Goal: Information Seeking & Learning: Learn about a topic

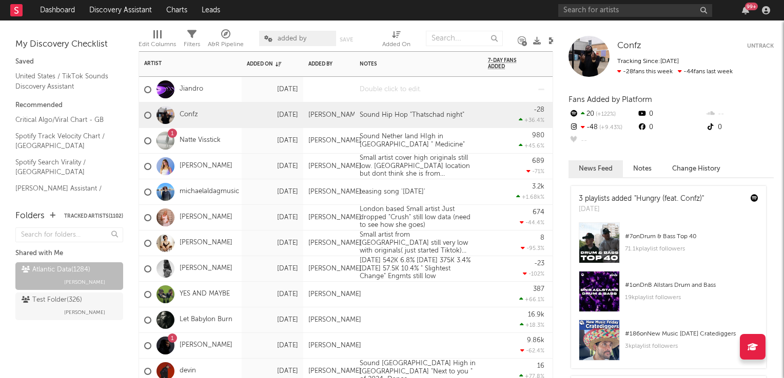
click at [383, 93] on div at bounding box center [418, 89] width 128 height 25
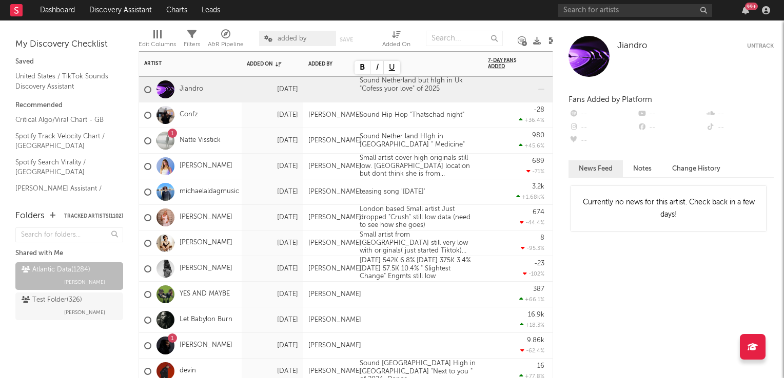
click at [507, 155] on div "689 -71 %" at bounding box center [516, 166] width 56 height 25
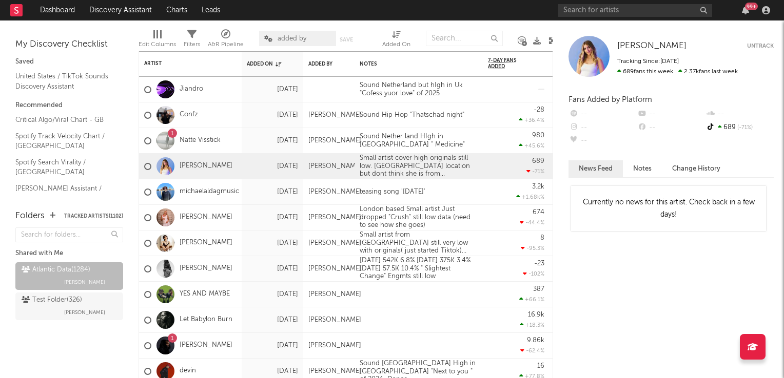
drag, startPoint x: 550, startPoint y: 40, endPoint x: 554, endPoint y: 54, distance: 15.1
click at [550, 40] on icon at bounding box center [552, 41] width 8 height 8
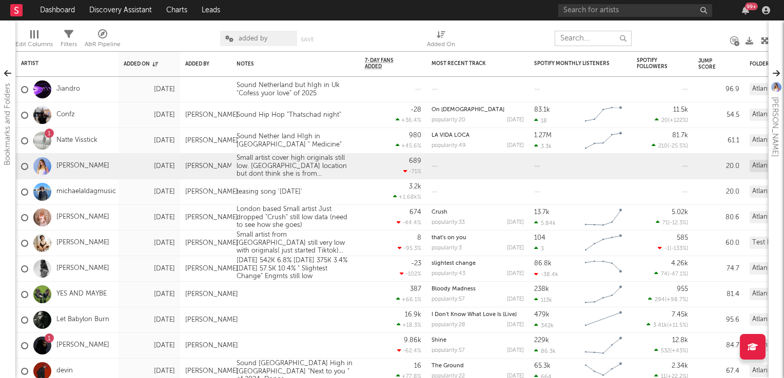
click at [568, 38] on input "text" at bounding box center [592, 38] width 77 height 15
paste input "KdoubleM"
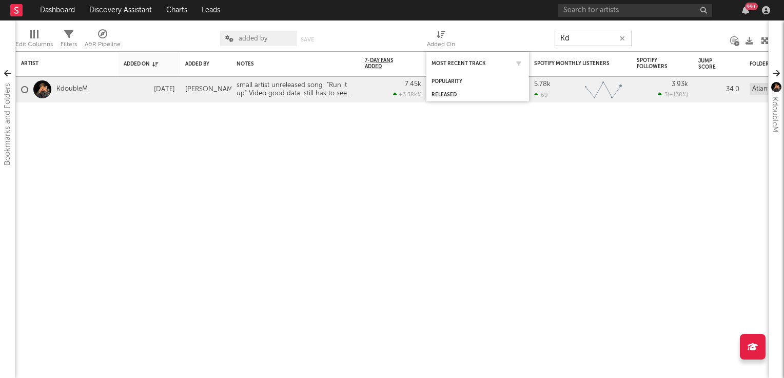
type input "K"
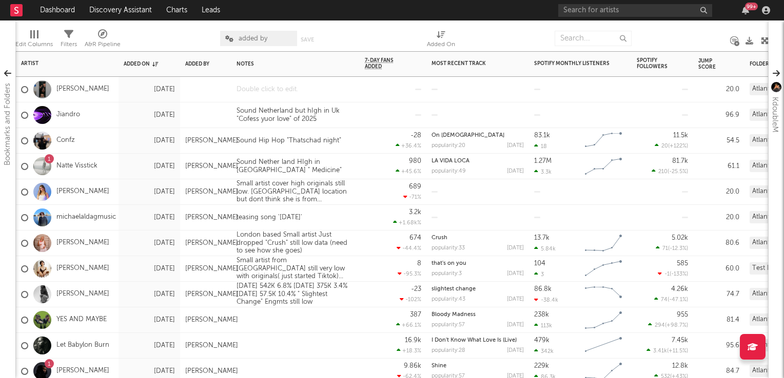
click at [266, 90] on div at bounding box center [295, 89] width 128 height 25
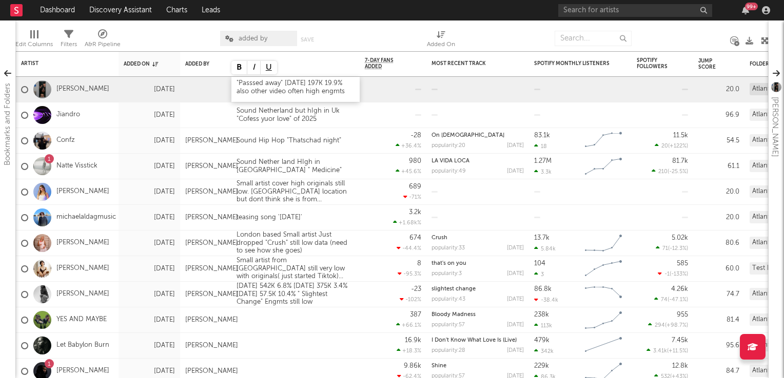
click at [234, 81] on div ""Passsed away" 14Aug 197K 19.9% also other video often high engmts" at bounding box center [295, 89] width 128 height 25
click at [350, 319] on div at bounding box center [295, 320] width 128 height 25
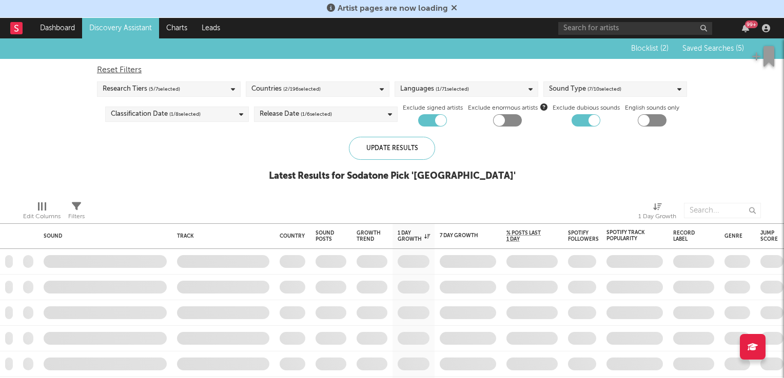
click at [452, 7] on icon at bounding box center [454, 8] width 6 height 8
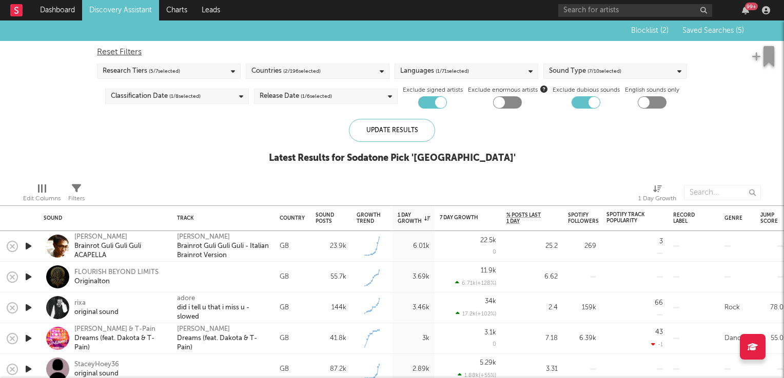
click at [30, 248] on icon "button" at bounding box center [28, 246] width 11 height 13
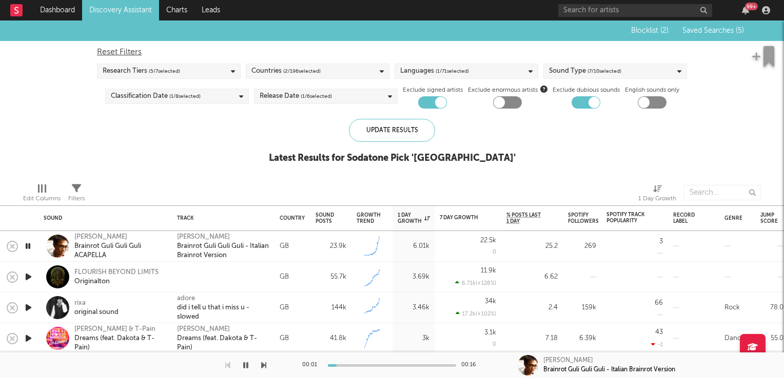
click at [30, 248] on icon "button" at bounding box center [28, 246] width 10 height 13
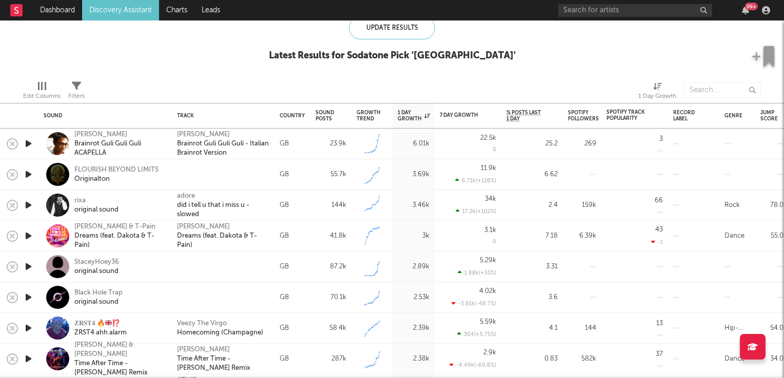
click at [27, 235] on icon "button" at bounding box center [28, 236] width 11 height 13
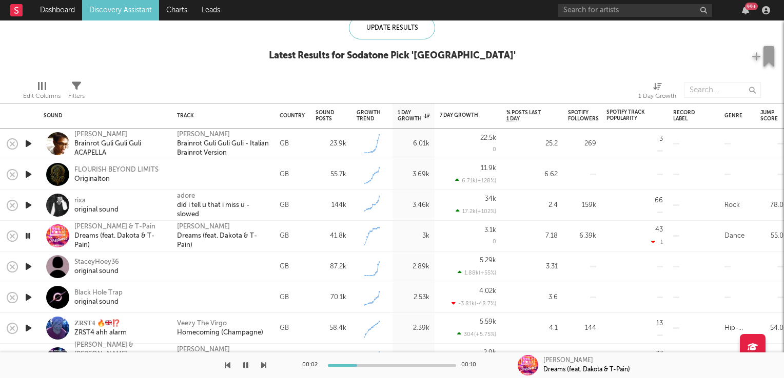
click at [27, 235] on icon "button" at bounding box center [28, 236] width 10 height 13
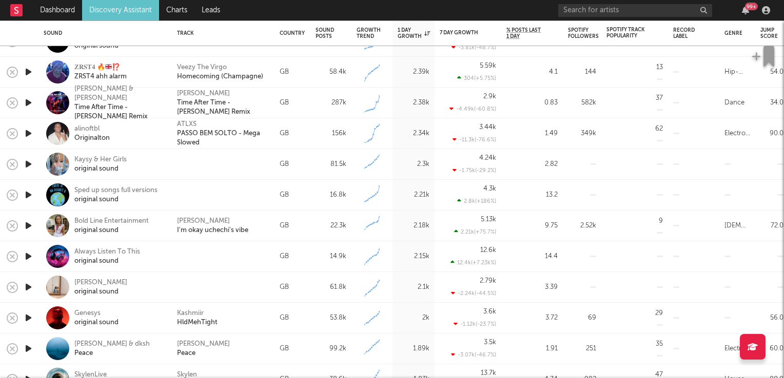
click at [29, 226] on icon "button" at bounding box center [28, 225] width 11 height 13
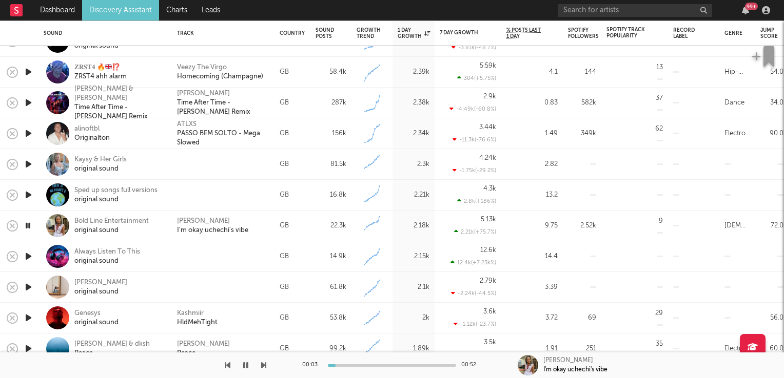
click at [29, 226] on icon "button" at bounding box center [28, 225] width 10 height 13
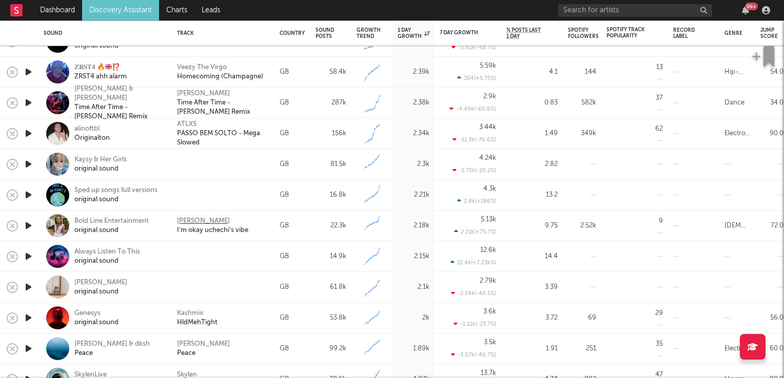
click at [189, 218] on div "Henry Sopulu" at bounding box center [203, 221] width 53 height 9
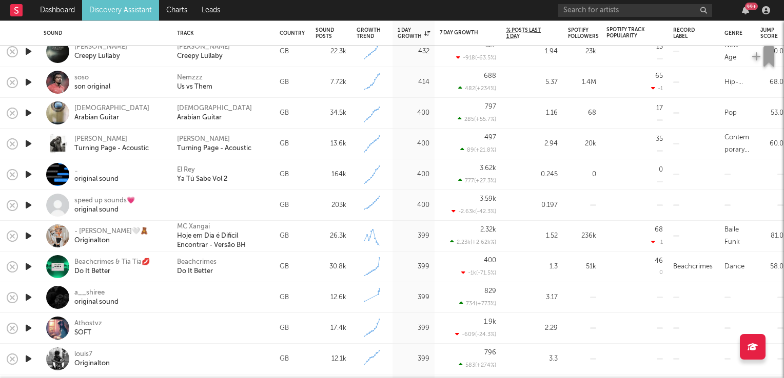
click at [27, 267] on icon "button" at bounding box center [28, 267] width 11 height 13
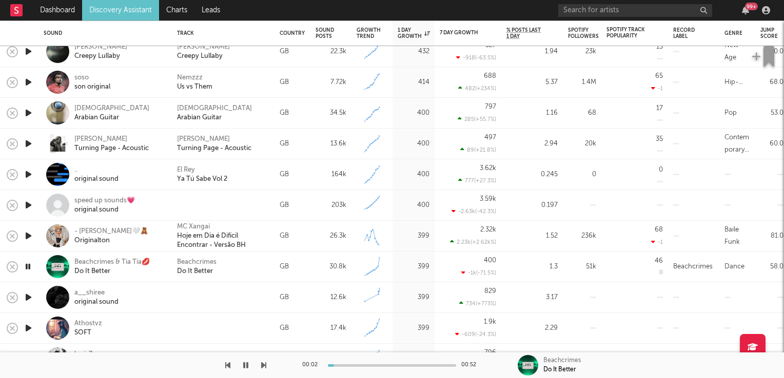
click at [27, 267] on icon "button" at bounding box center [28, 267] width 10 height 13
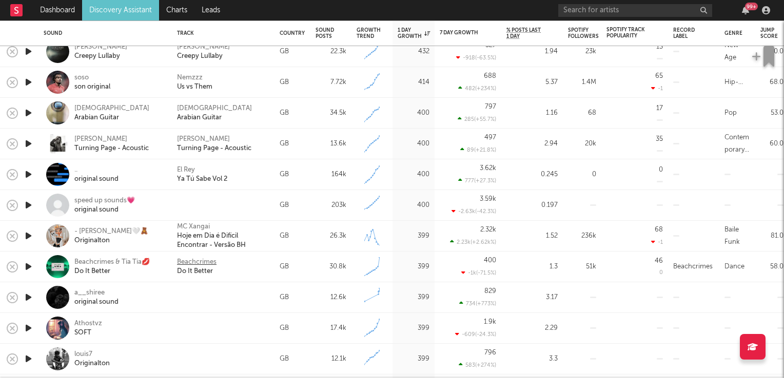
click at [189, 262] on div "Beachcrimes" at bounding box center [196, 262] width 39 height 9
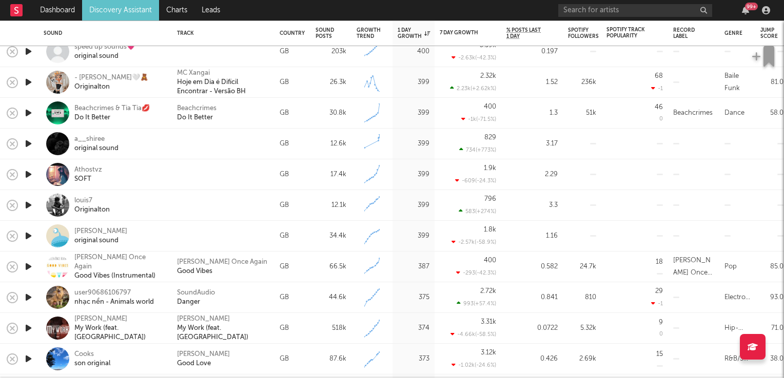
click at [27, 267] on icon "button" at bounding box center [28, 267] width 11 height 13
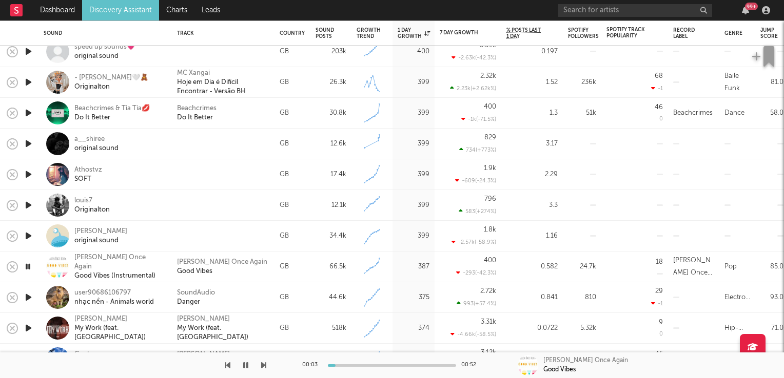
click at [27, 267] on icon "button" at bounding box center [28, 267] width 10 height 13
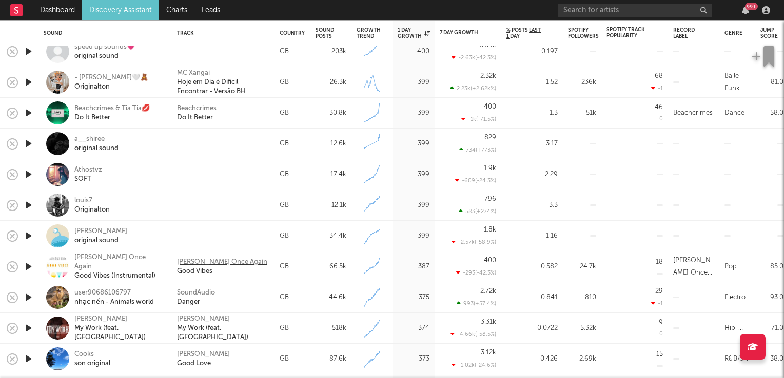
click at [201, 265] on div "Ellen Once Again" at bounding box center [222, 262] width 90 height 9
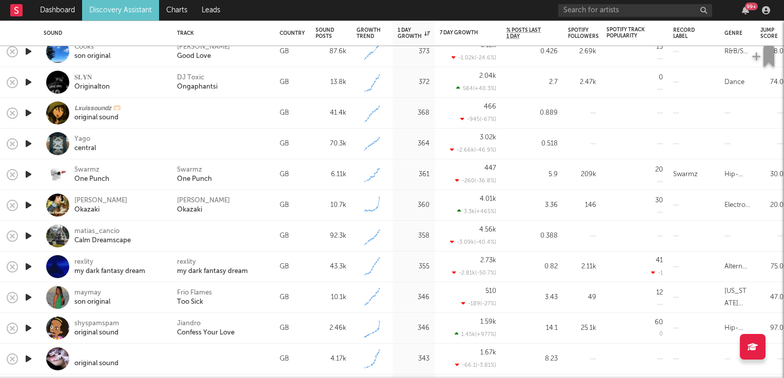
click at [25, 327] on icon "button" at bounding box center [28, 328] width 11 height 13
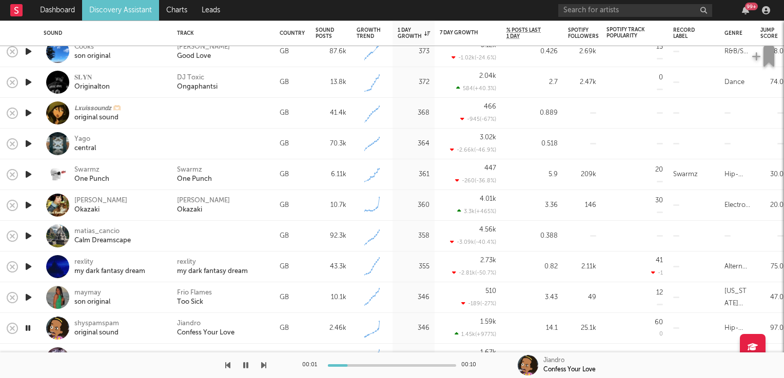
click at [25, 327] on icon "button" at bounding box center [28, 328] width 10 height 13
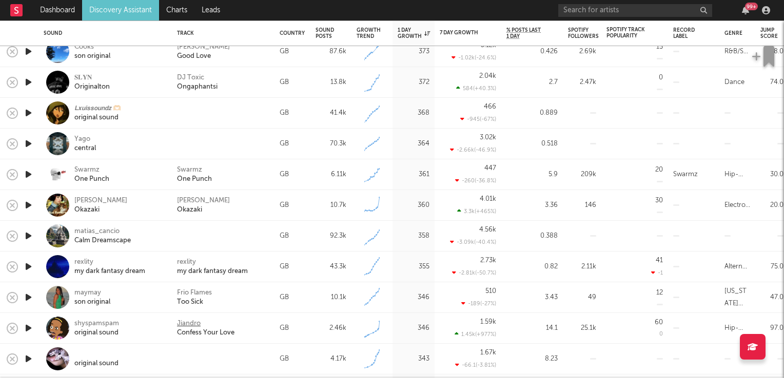
click at [195, 324] on div "Jiandro" at bounding box center [189, 323] width 24 height 9
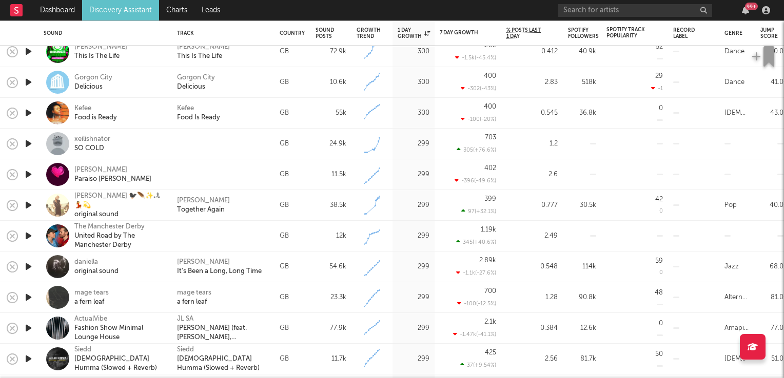
click at [28, 205] on icon "button" at bounding box center [28, 205] width 11 height 13
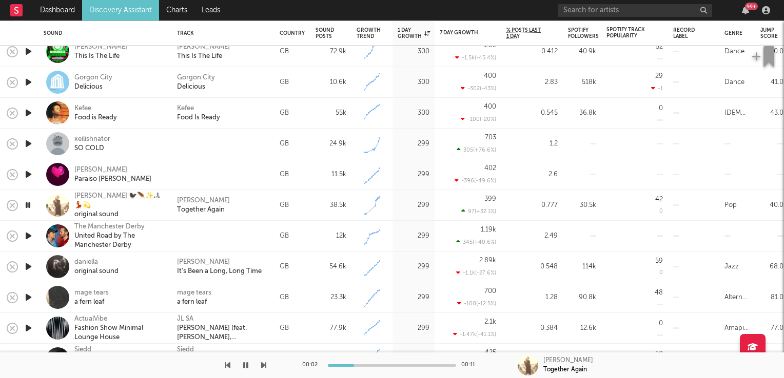
click at [28, 205] on icon "button" at bounding box center [28, 205] width 10 height 13
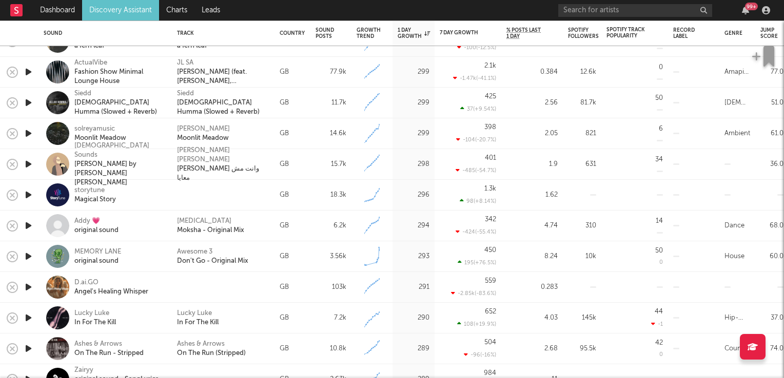
click at [142, 10] on link "Discovery Assistant" at bounding box center [120, 10] width 77 height 21
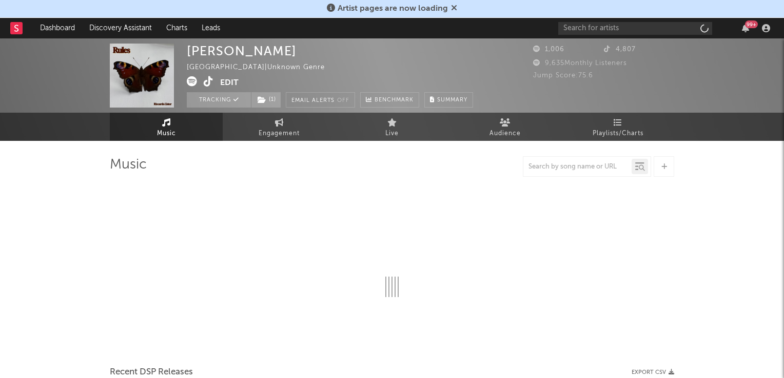
select select "1w"
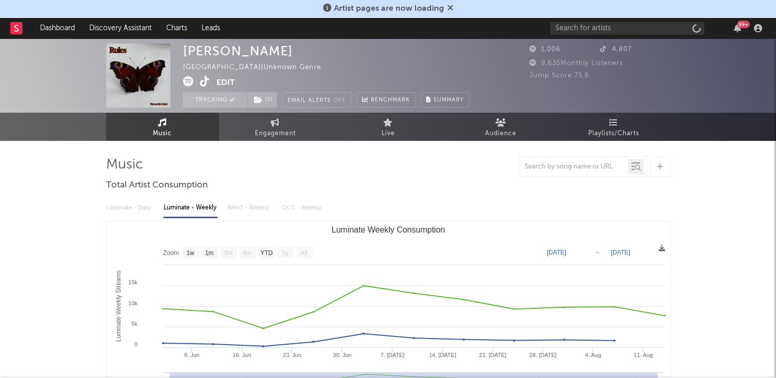
click at [449, 8] on icon at bounding box center [450, 8] width 6 height 8
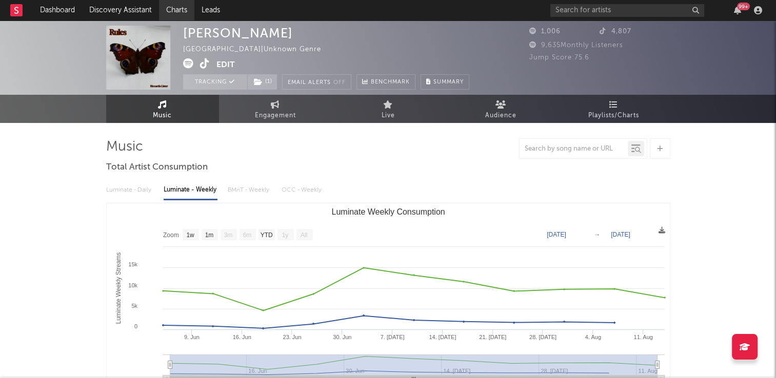
click at [176, 8] on link "Charts" at bounding box center [176, 10] width 35 height 21
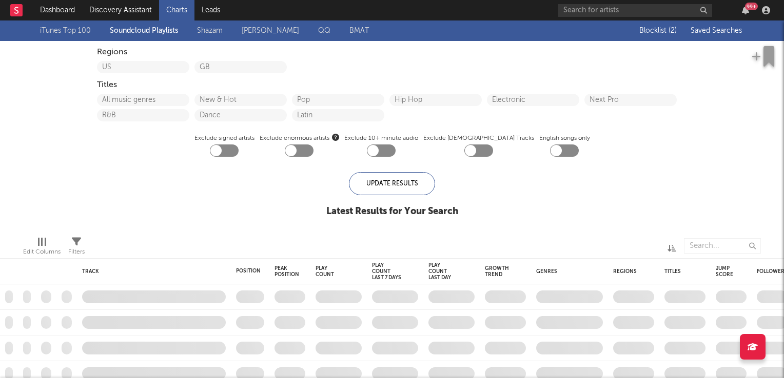
checkbox input "true"
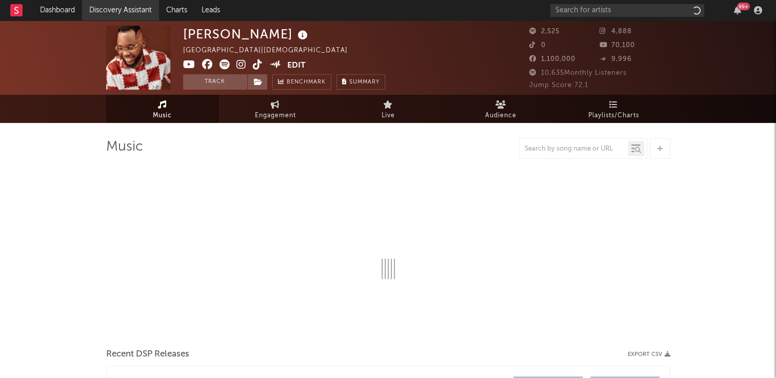
select select "6m"
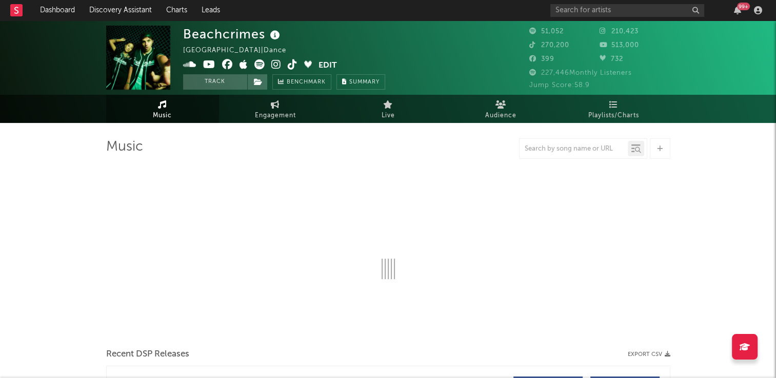
select select "6m"
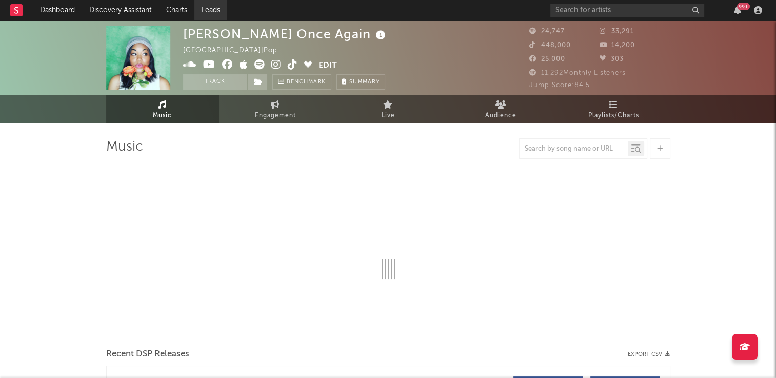
select select "6m"
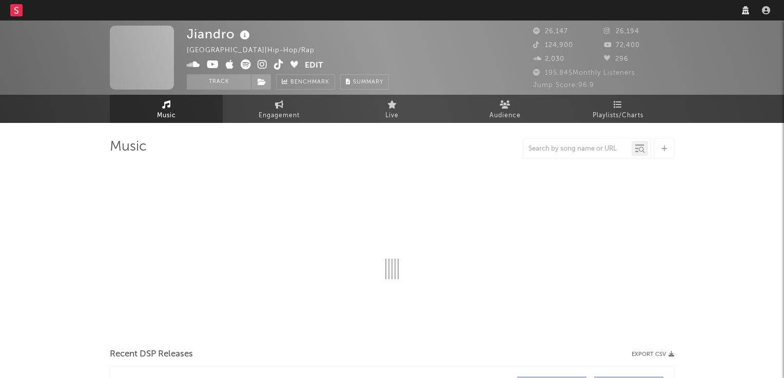
select select "1w"
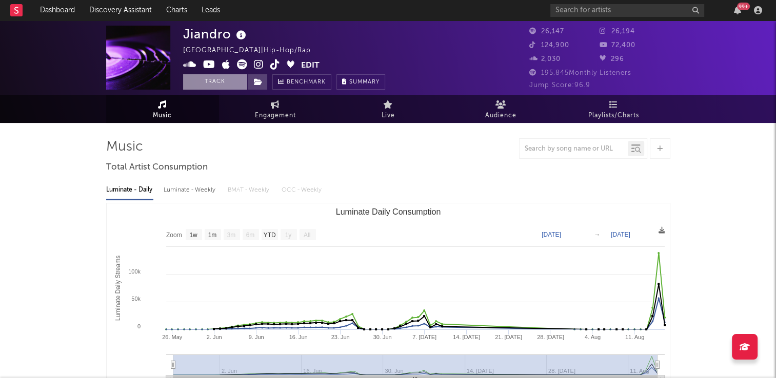
click at [211, 81] on button "Track" at bounding box center [215, 81] width 64 height 15
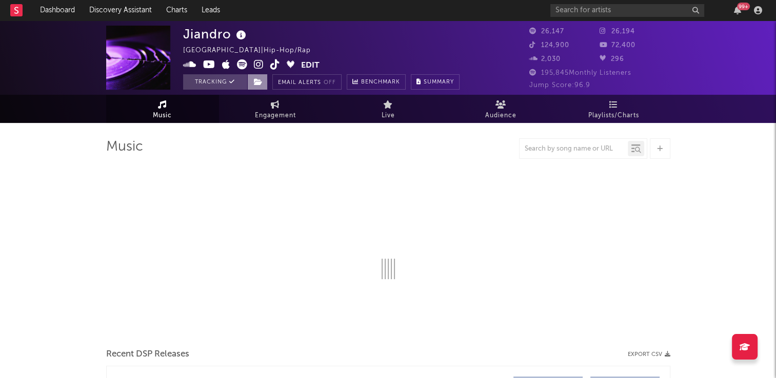
click at [258, 81] on icon at bounding box center [258, 81] width 9 height 7
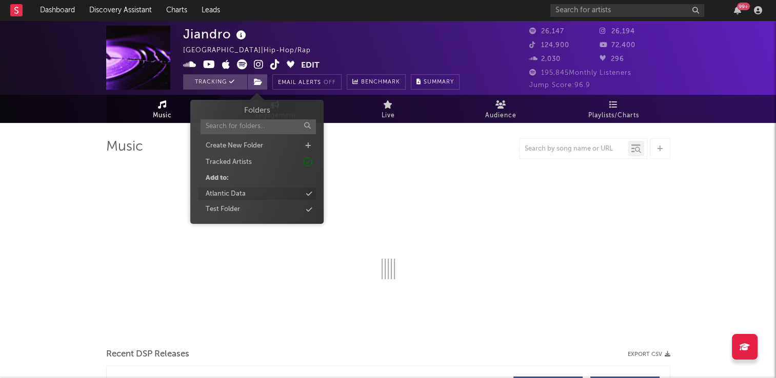
select select "1w"
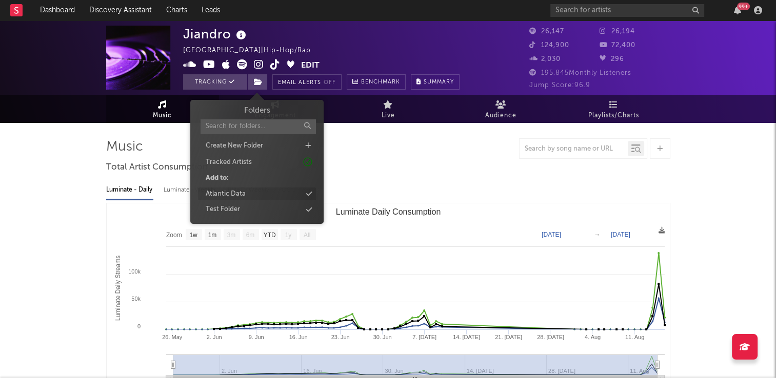
click at [254, 192] on div "Atlantic Data" at bounding box center [257, 194] width 118 height 13
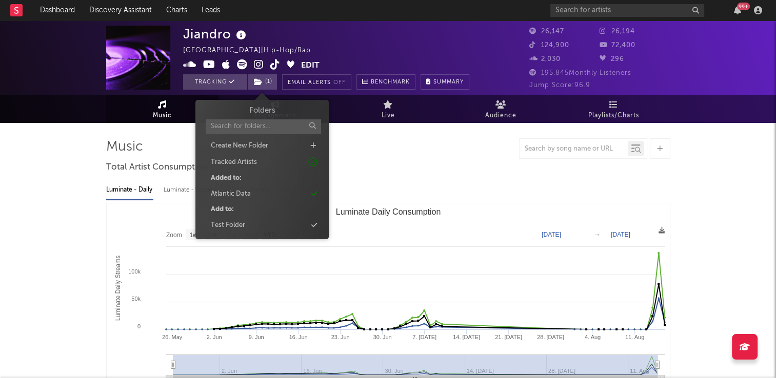
click at [427, 36] on div "Jiandro Netherlands | Hip-Hop/Rap Edit Tracking ( 1 ) Email Alerts Off Benchmar…" at bounding box center [326, 58] width 286 height 64
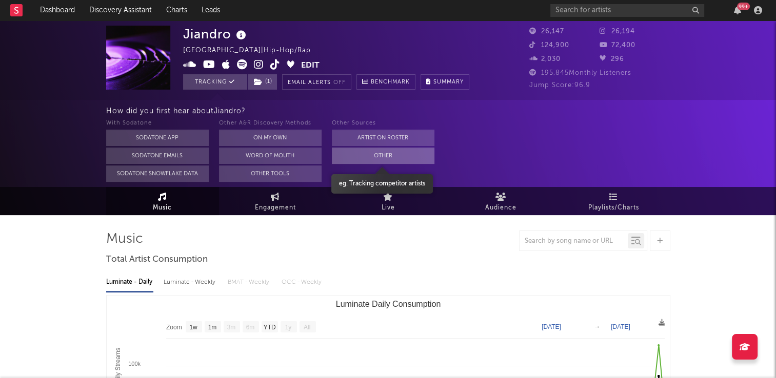
click at [379, 153] on button "Other" at bounding box center [383, 156] width 103 height 16
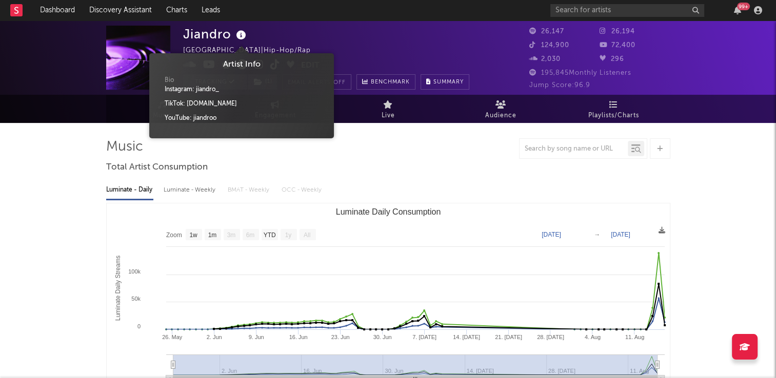
click at [242, 36] on icon at bounding box center [241, 35] width 15 height 14
click at [304, 41] on div "Jiandro Netherlands | Hip-Hop/Rap Edit Tracking ( 1 ) Email Alerts Off Benchmar…" at bounding box center [326, 58] width 286 height 64
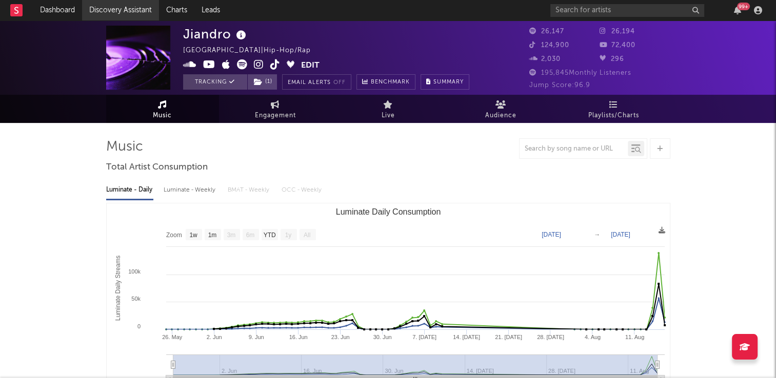
click at [131, 9] on link "Discovery Assistant" at bounding box center [120, 10] width 77 height 21
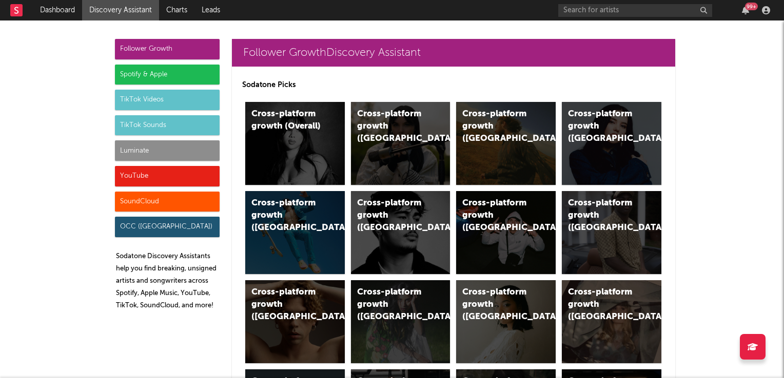
click at [145, 102] on div "TikTok Videos" at bounding box center [167, 100] width 105 height 21
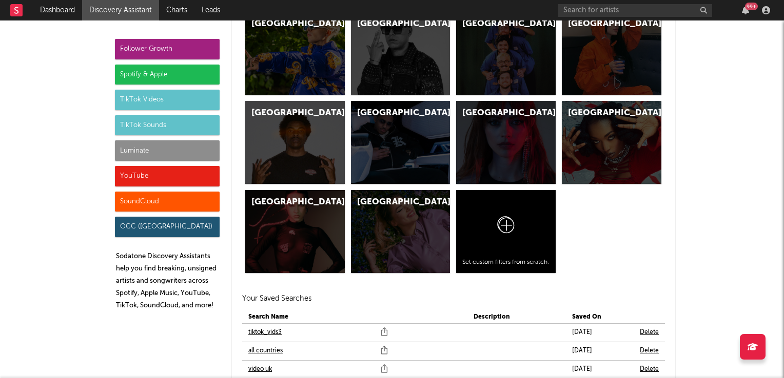
scroll to position [3440, 0]
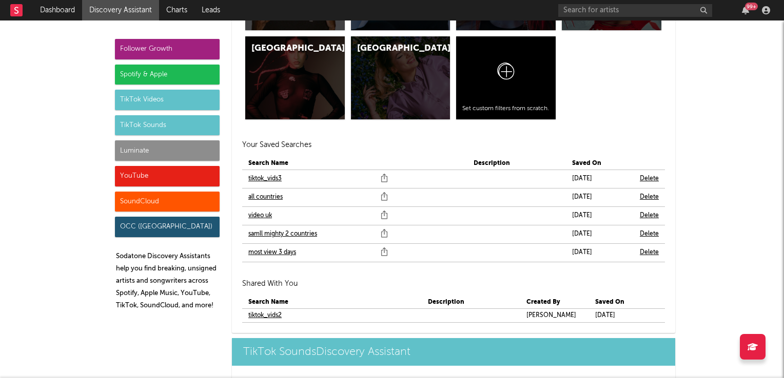
click at [269, 233] on link "samll mighty 2 countries" at bounding box center [282, 234] width 69 height 12
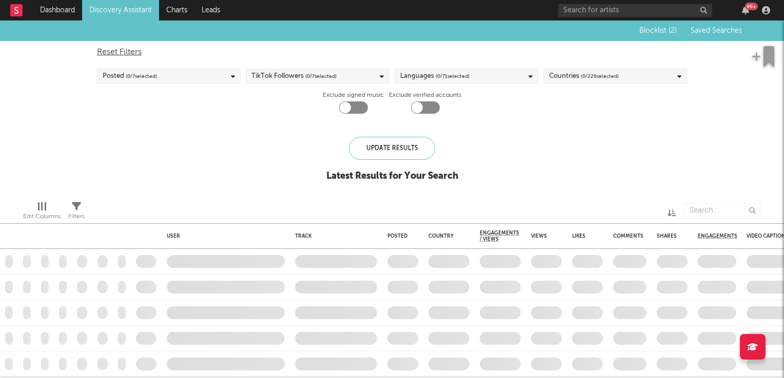
checkbox input "true"
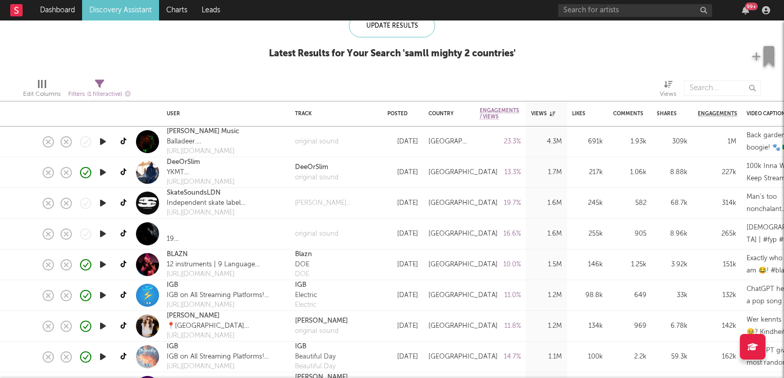
click at [105, 235] on icon "button" at bounding box center [102, 234] width 11 height 13
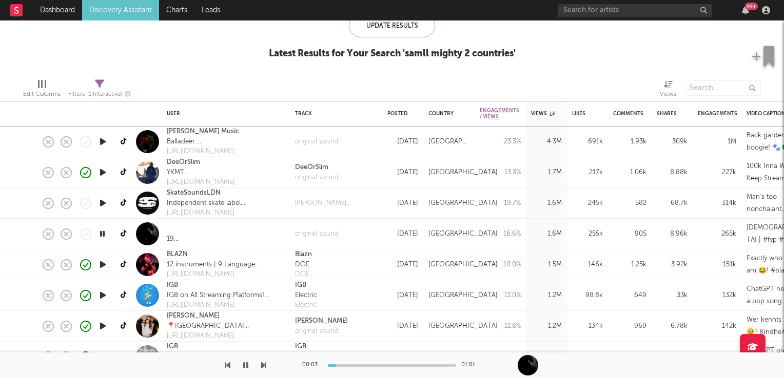
click at [105, 235] on icon "button" at bounding box center [102, 234] width 10 height 13
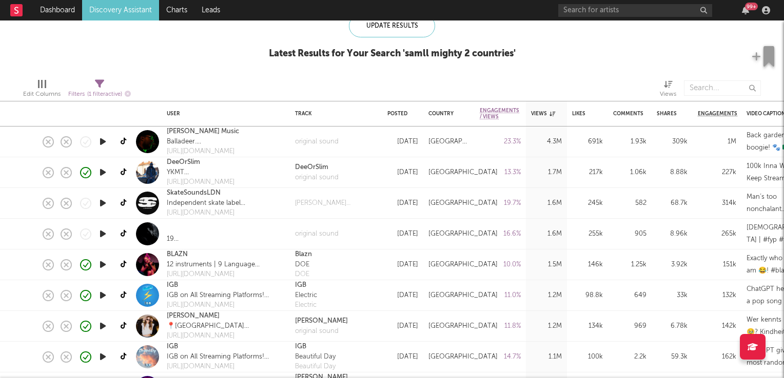
click at [104, 268] on icon "button" at bounding box center [102, 264] width 11 height 13
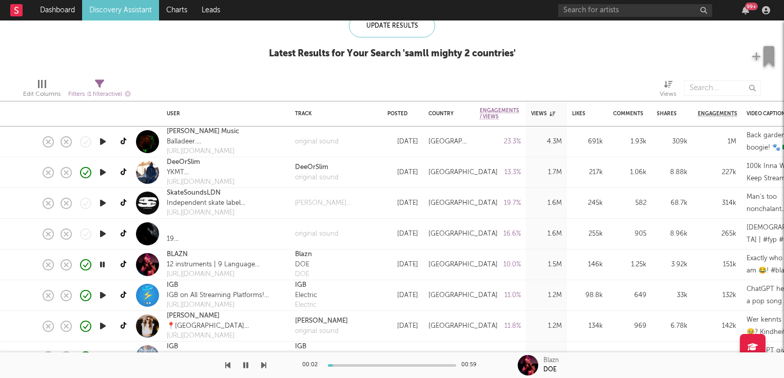
click at [104, 268] on icon "button" at bounding box center [102, 264] width 10 height 13
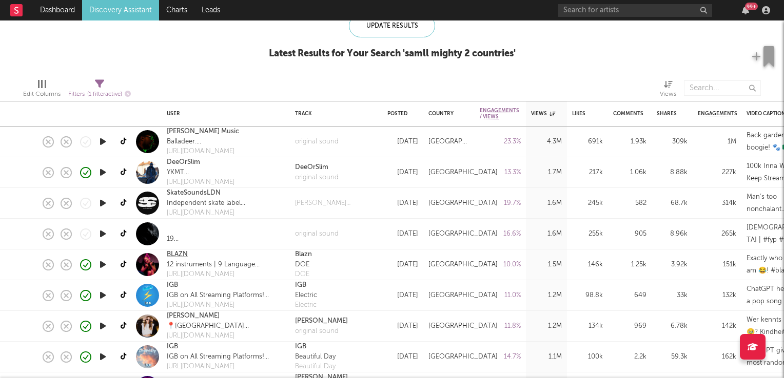
click at [182, 256] on link "BLAZN" at bounding box center [177, 255] width 21 height 10
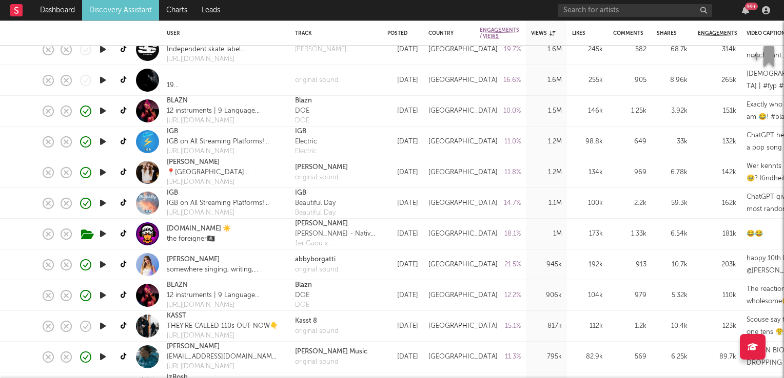
click at [105, 265] on icon "button" at bounding box center [102, 264] width 11 height 13
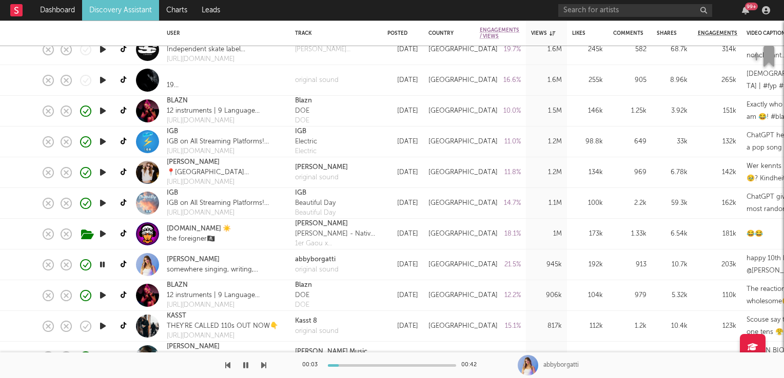
click at [105, 265] on icon "button" at bounding box center [102, 264] width 10 height 13
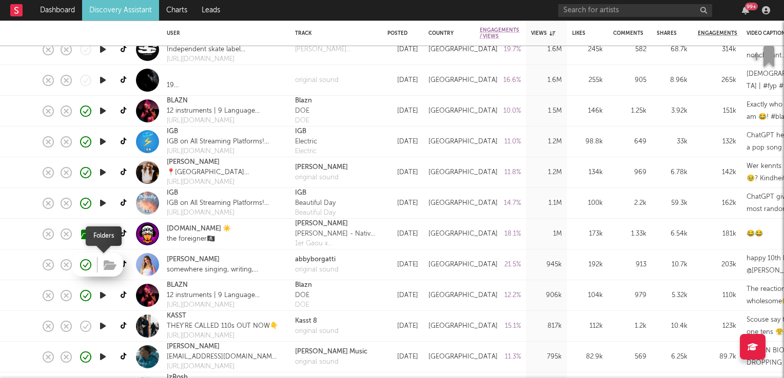
click at [104, 267] on icon "button" at bounding box center [110, 265] width 13 height 11
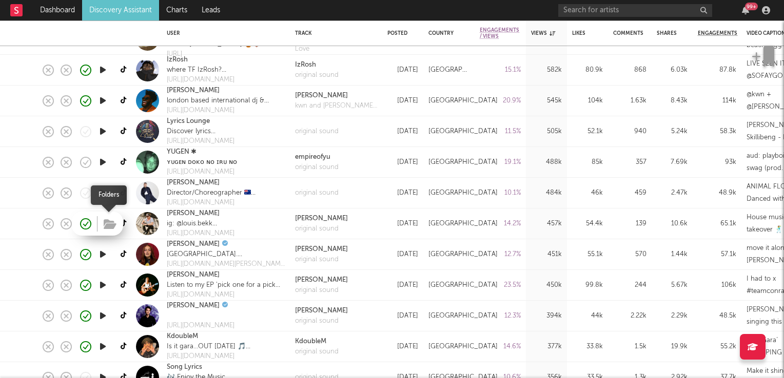
click at [109, 224] on icon "button" at bounding box center [110, 224] width 13 height 11
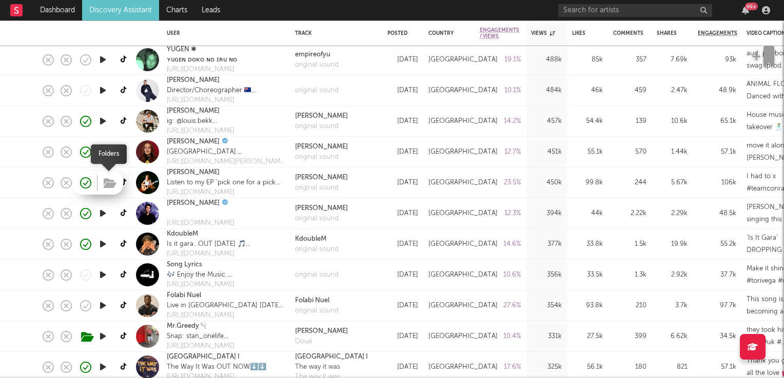
click at [110, 185] on icon "button" at bounding box center [110, 183] width 13 height 11
click at [195, 175] on link "phoebe marshall" at bounding box center [193, 173] width 53 height 10
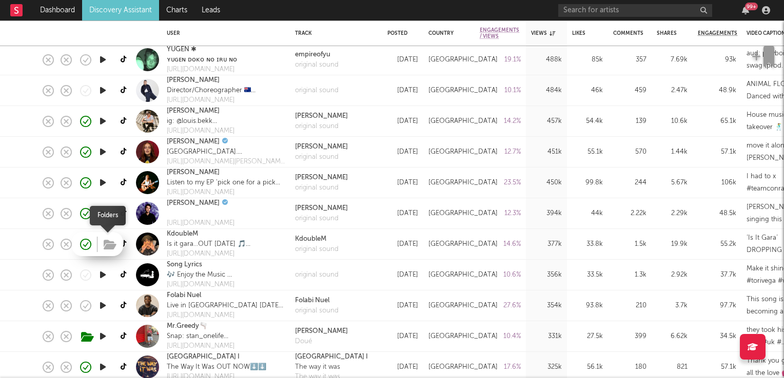
click at [110, 244] on icon "button" at bounding box center [110, 244] width 13 height 11
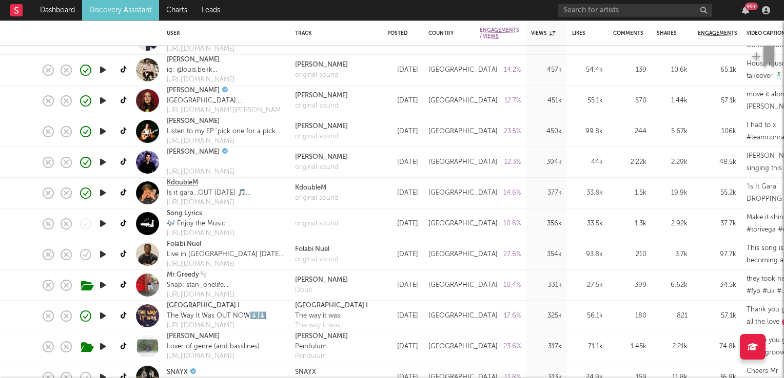
click at [175, 182] on link "KdoubleM" at bounding box center [182, 183] width 31 height 10
click at [103, 195] on icon "button" at bounding box center [102, 193] width 11 height 13
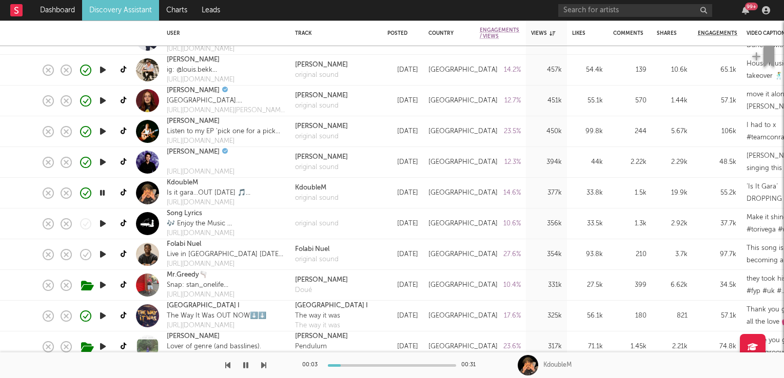
click at [103, 195] on icon "button" at bounding box center [102, 193] width 10 height 13
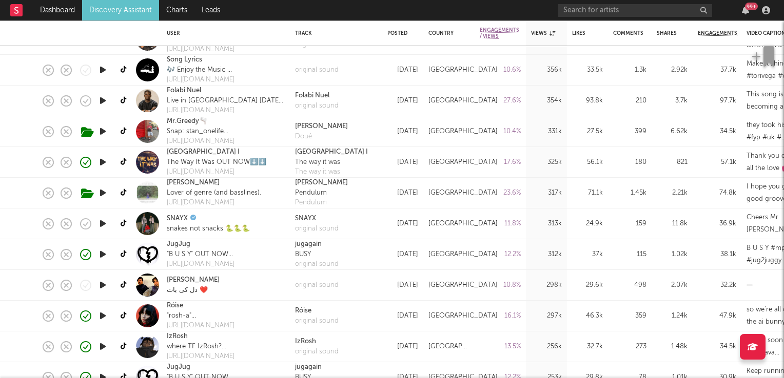
click at [102, 224] on icon "button" at bounding box center [102, 223] width 11 height 13
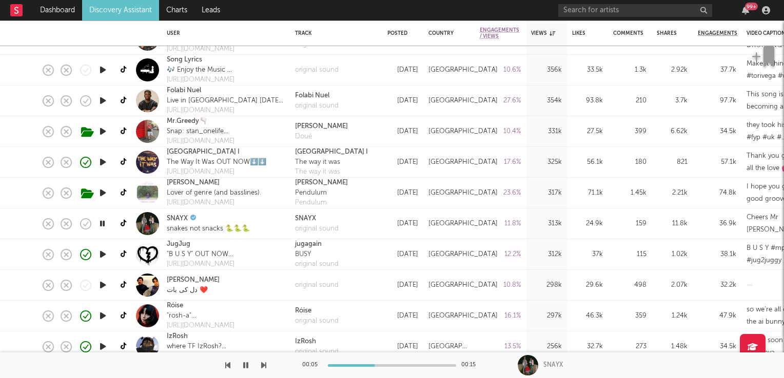
click at [102, 224] on icon "button" at bounding box center [102, 223] width 10 height 13
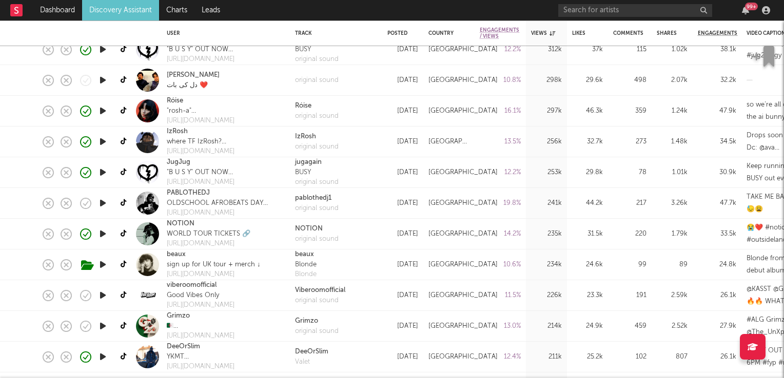
click at [102, 204] on icon "button" at bounding box center [102, 203] width 11 height 13
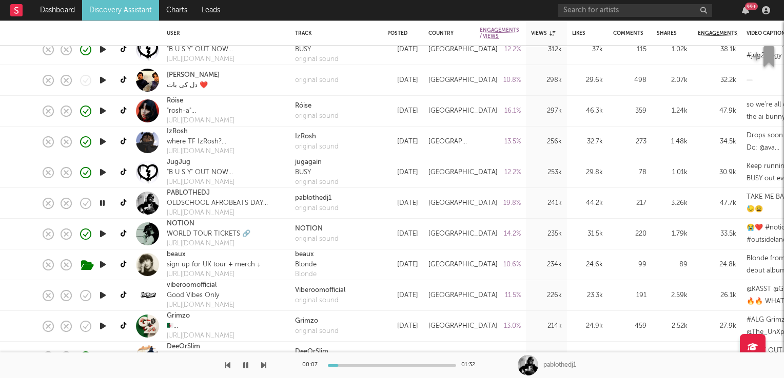
click at [104, 204] on icon "button" at bounding box center [102, 203] width 10 height 13
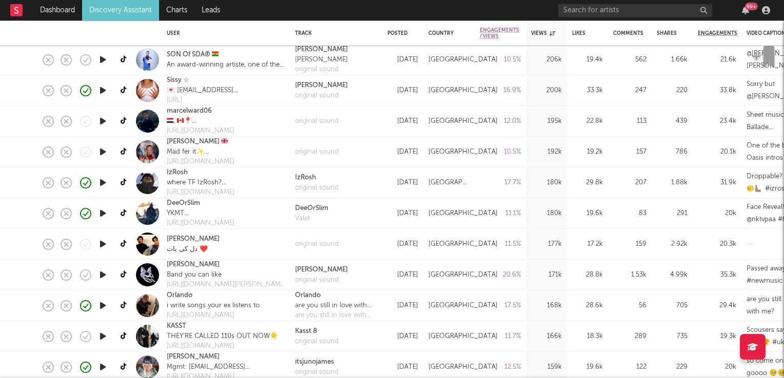
click at [101, 276] on icon "button" at bounding box center [102, 275] width 11 height 13
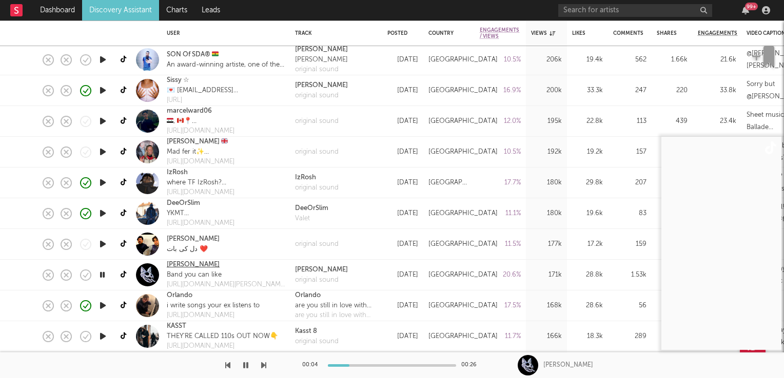
click at [183, 268] on link "[PERSON_NAME]" at bounding box center [193, 265] width 53 height 10
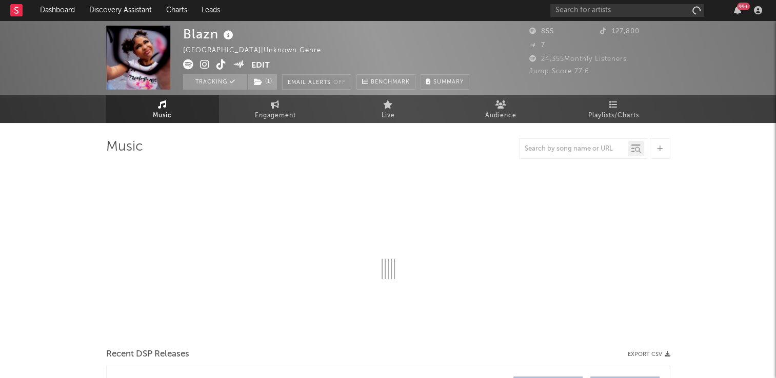
select select "1w"
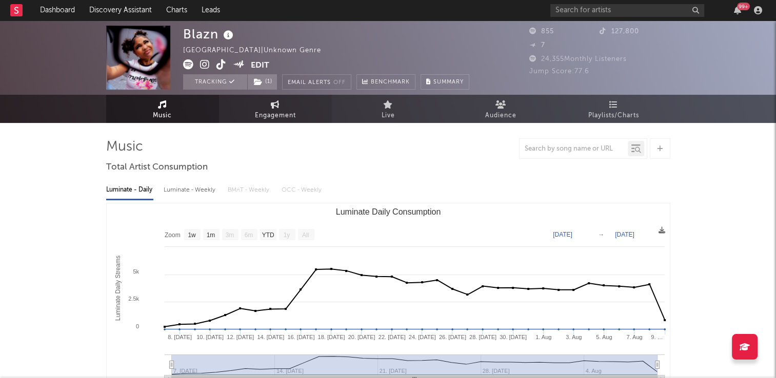
click at [301, 108] on link "Engagement" at bounding box center [275, 109] width 113 height 28
select select "1w"
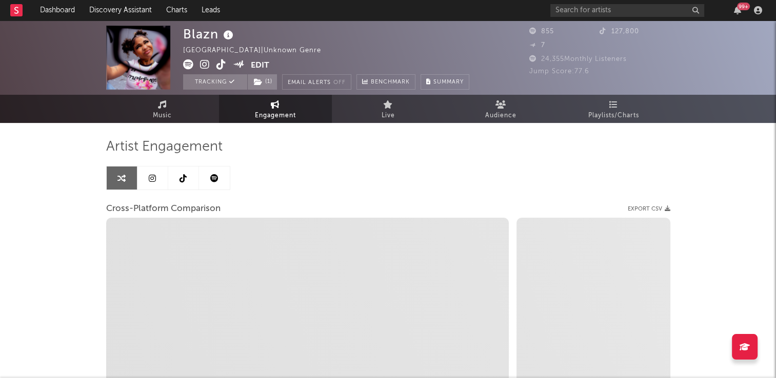
click at [179, 175] on icon at bounding box center [182, 178] width 7 height 8
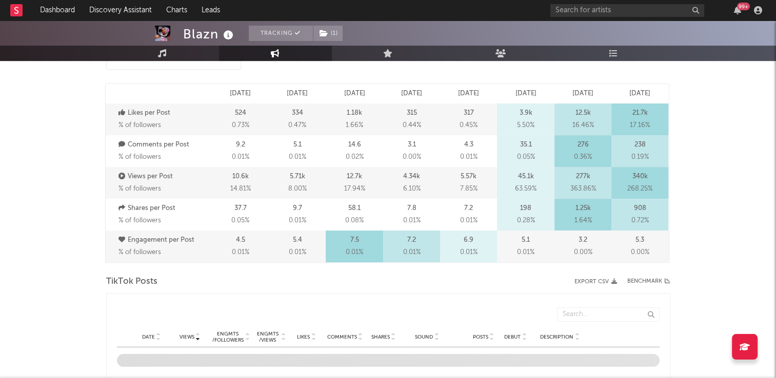
scroll to position [462, 0]
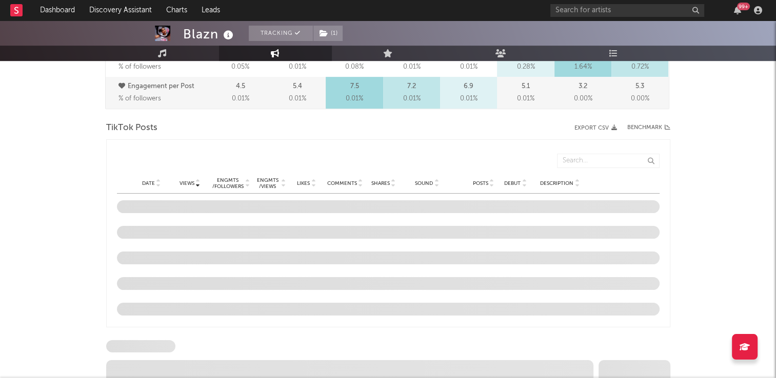
select select "6m"
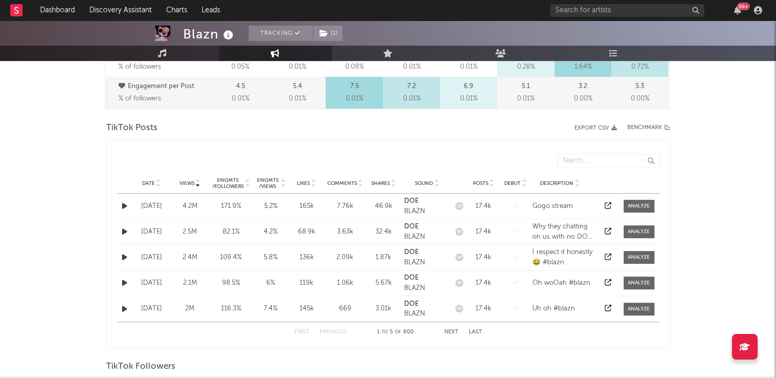
click at [159, 184] on icon at bounding box center [158, 186] width 5 height 4
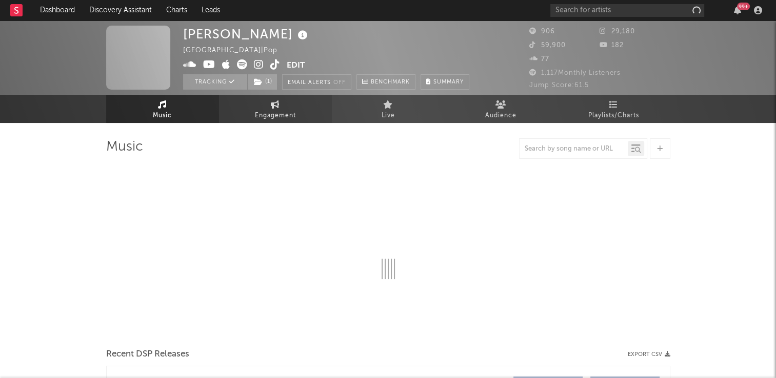
select select "6m"
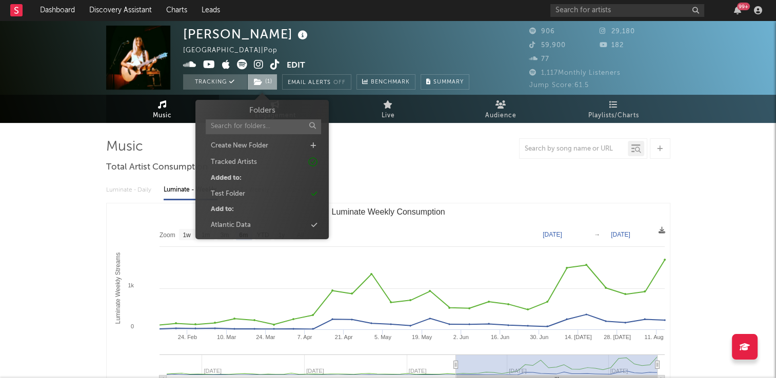
click at [263, 83] on span "( 1 )" at bounding box center [262, 81] width 30 height 15
click at [241, 225] on div "Atlantic Data" at bounding box center [231, 226] width 40 height 10
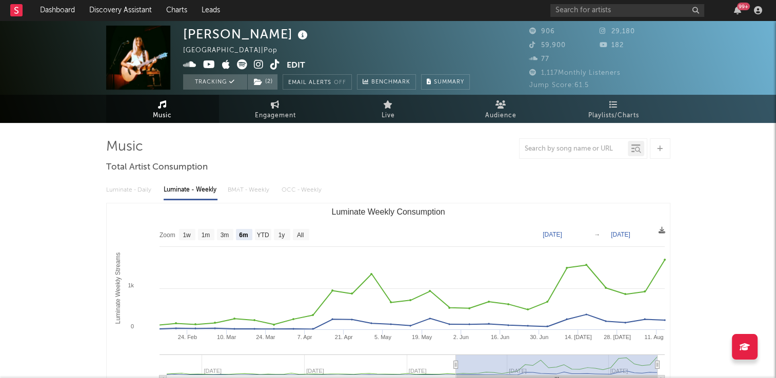
click at [318, 52] on div "[PERSON_NAME] [GEOGRAPHIC_DATA] | Pop Edit Tracking ( 2 ) Email Alerts Off Benc…" at bounding box center [326, 58] width 287 height 64
click at [160, 108] on icon at bounding box center [162, 105] width 9 height 8
click at [271, 68] on icon at bounding box center [275, 64] width 10 height 10
click at [268, 81] on span "( 2 )" at bounding box center [262, 81] width 31 height 15
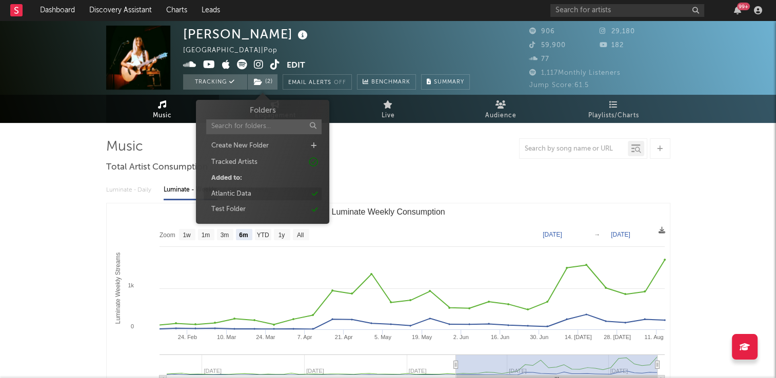
click at [240, 196] on div "Atlantic Data" at bounding box center [231, 194] width 40 height 10
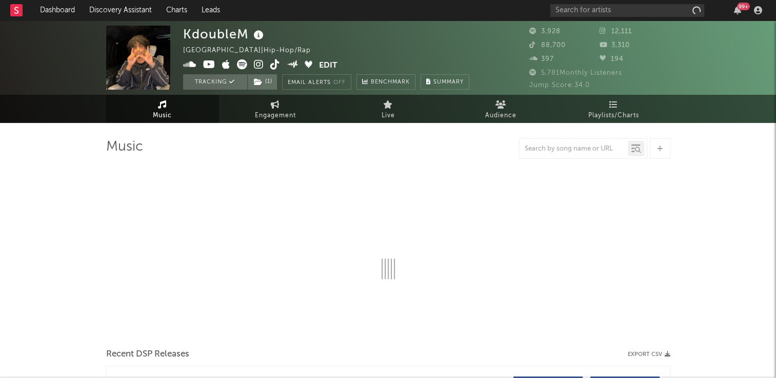
select select "1w"
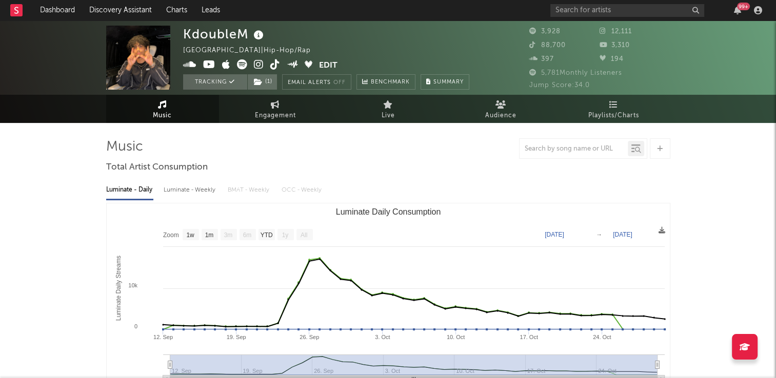
click at [273, 67] on icon at bounding box center [275, 64] width 10 height 10
click at [273, 112] on span "Engagement" at bounding box center [275, 116] width 41 height 12
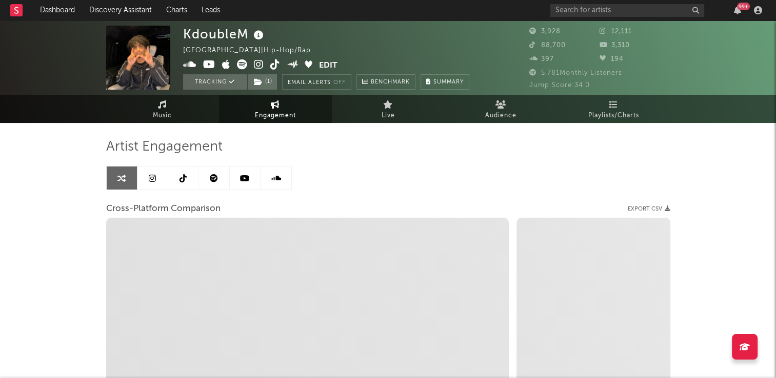
select select "1w"
click at [183, 184] on link at bounding box center [183, 178] width 31 height 23
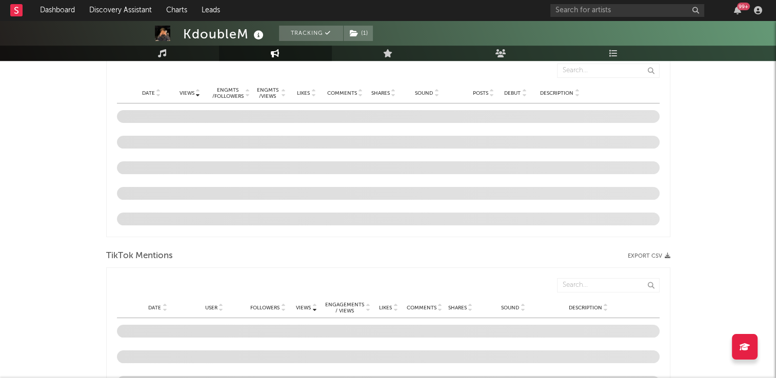
scroll to position [596, 0]
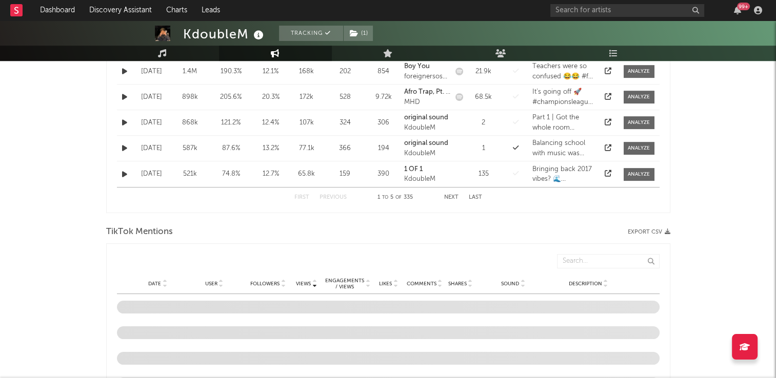
select select "6m"
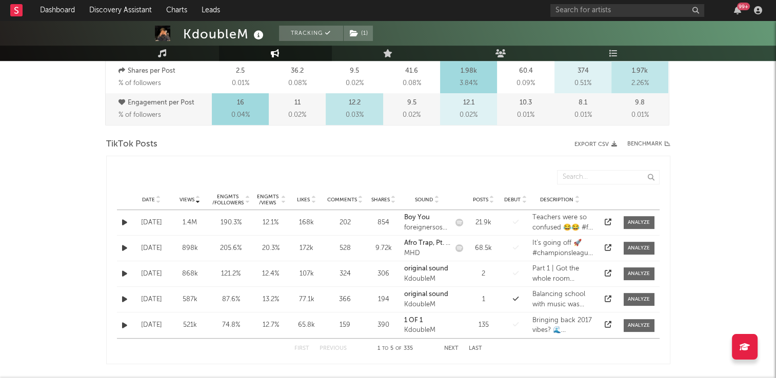
scroll to position [443, 0]
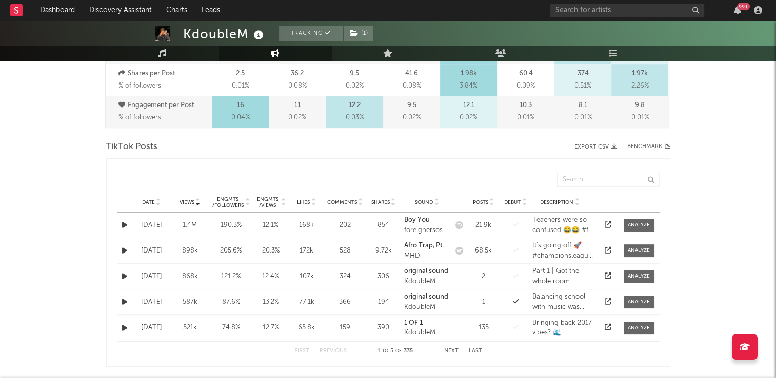
click at [157, 199] on icon at bounding box center [158, 200] width 5 height 4
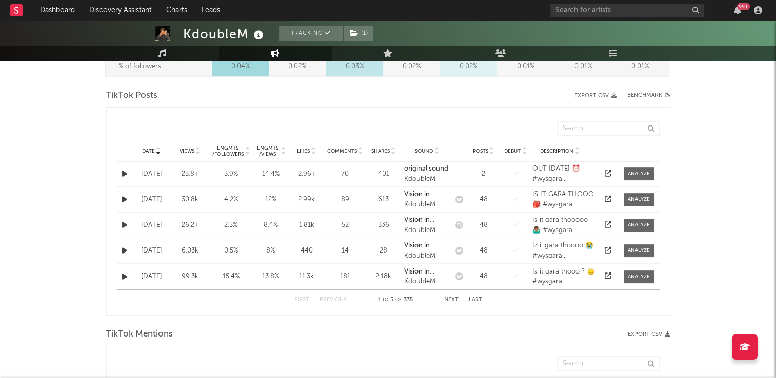
click at [445, 299] on button "Next" at bounding box center [451, 300] width 14 height 6
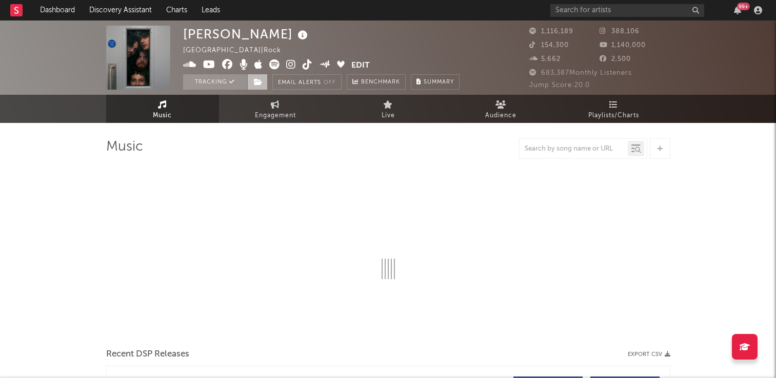
click at [257, 81] on icon at bounding box center [258, 81] width 9 height 7
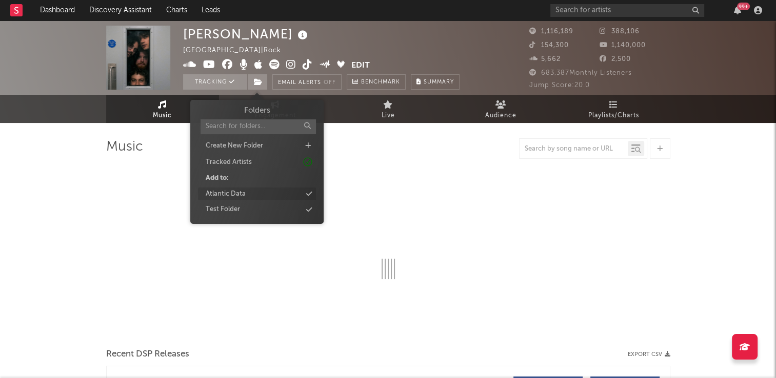
click at [252, 192] on div "Atlantic Data" at bounding box center [257, 194] width 118 height 13
select select "6m"
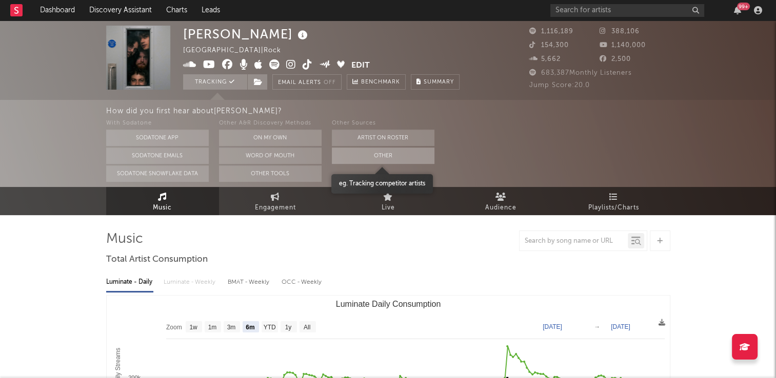
click at [371, 156] on button "Other" at bounding box center [383, 156] width 103 height 16
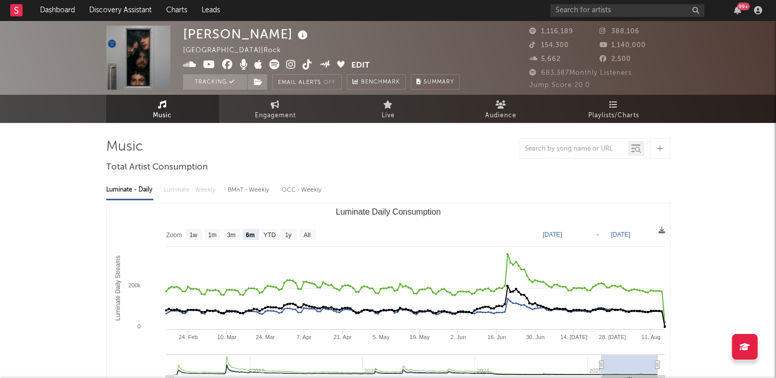
click at [295, 38] on icon at bounding box center [302, 35] width 15 height 14
click at [336, 39] on div "Lovejoy United Kingdom | Rock Edit Tracking Email Alerts Off Benchmark Summary" at bounding box center [321, 58] width 276 height 64
click at [274, 111] on span "Engagement" at bounding box center [275, 116] width 41 height 12
select select "1w"
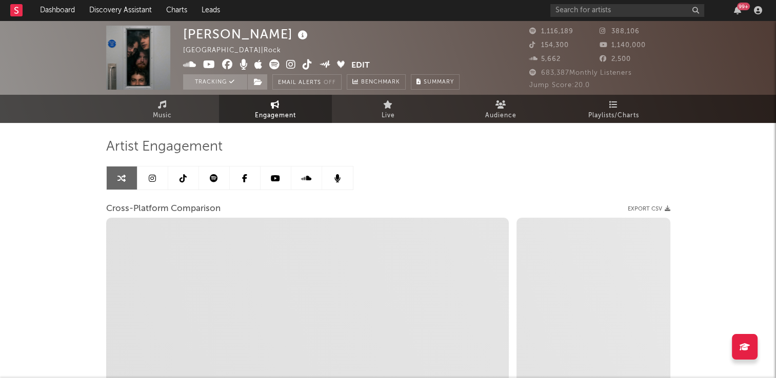
click at [185, 177] on icon at bounding box center [182, 178] width 7 height 8
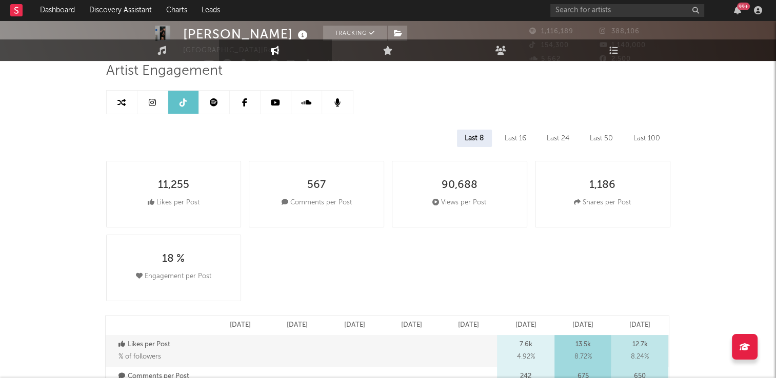
select select "6m"
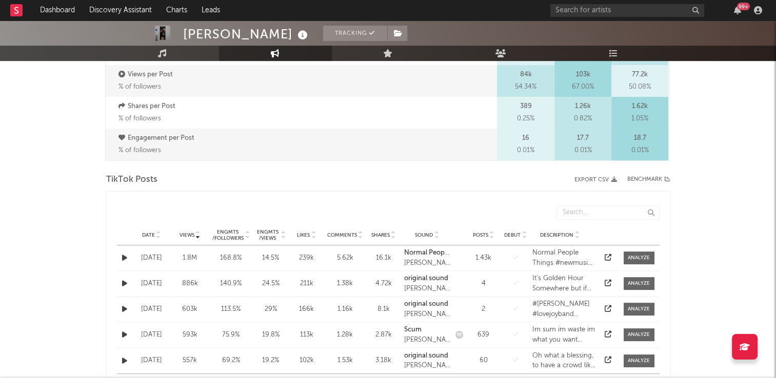
scroll to position [410, 0]
click at [160, 233] on icon at bounding box center [158, 233] width 5 height 4
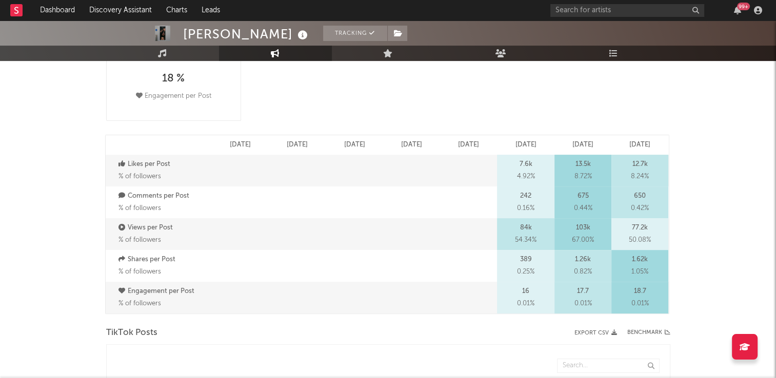
scroll to position [0, 0]
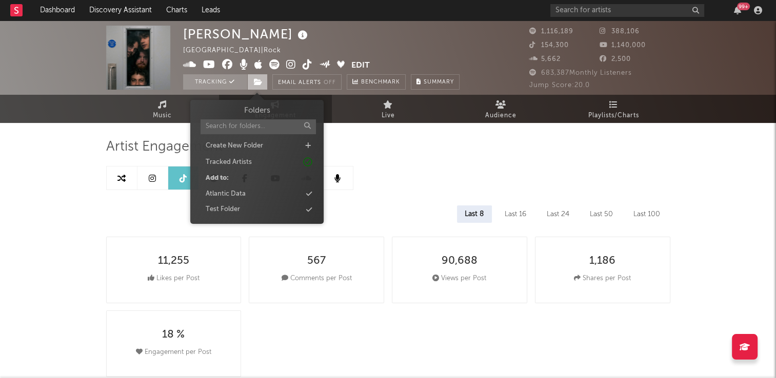
click at [249, 82] on span at bounding box center [257, 81] width 21 height 15
click at [227, 195] on div "Atlantic Data" at bounding box center [226, 194] width 40 height 10
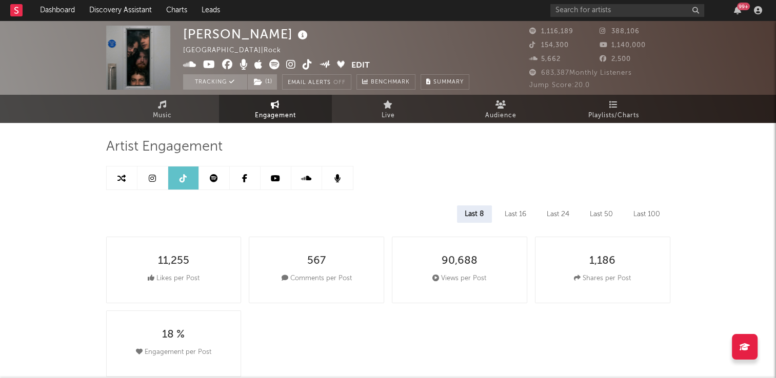
click at [307, 65] on icon at bounding box center [308, 64] width 10 height 10
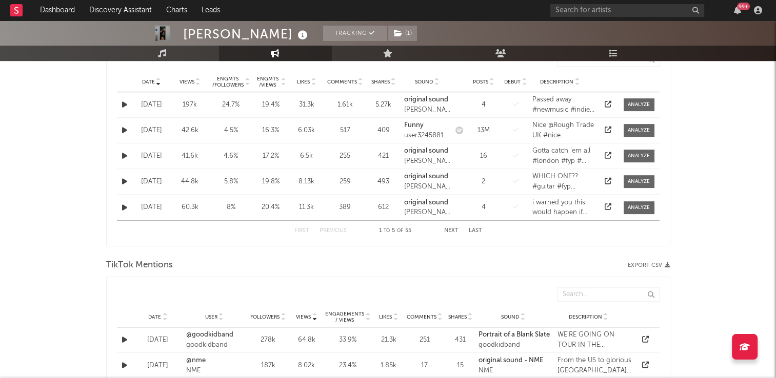
scroll to position [564, 0]
click at [156, 77] on icon at bounding box center [158, 79] width 5 height 4
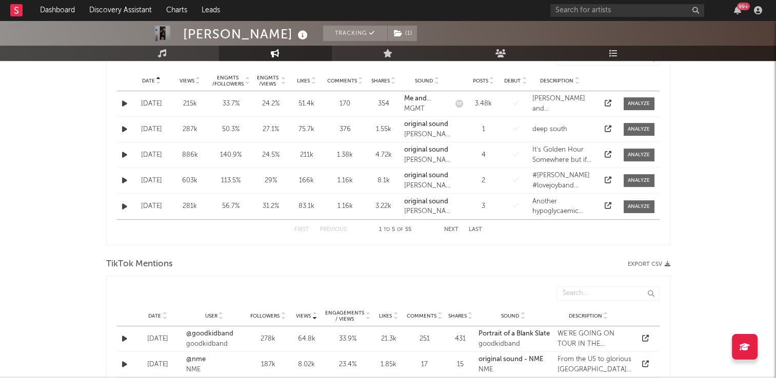
click at [156, 77] on icon at bounding box center [158, 79] width 5 height 4
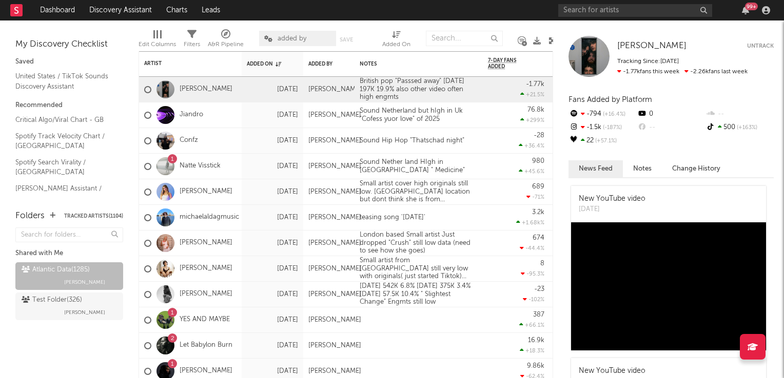
click at [547, 39] on div "Edit Columns Filters A&R Pipeline added by Save Save as Added On" at bounding box center [346, 36] width 417 height 31
click at [551, 42] on icon at bounding box center [552, 41] width 8 height 8
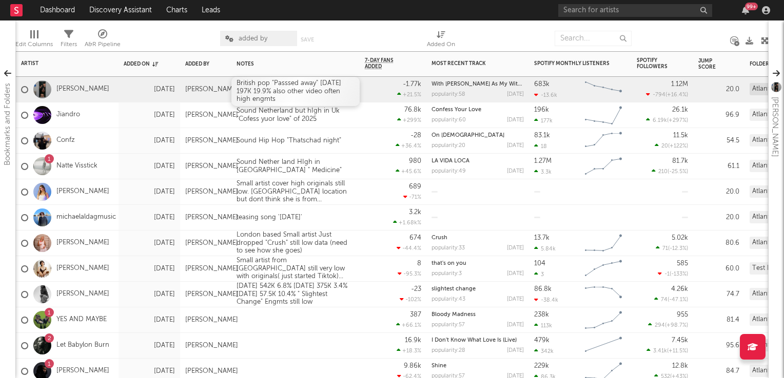
click at [256, 91] on div "British pop "Passsed away" [DATE] 197K 19.9% also other video often high engmts" at bounding box center [295, 91] width 128 height 29
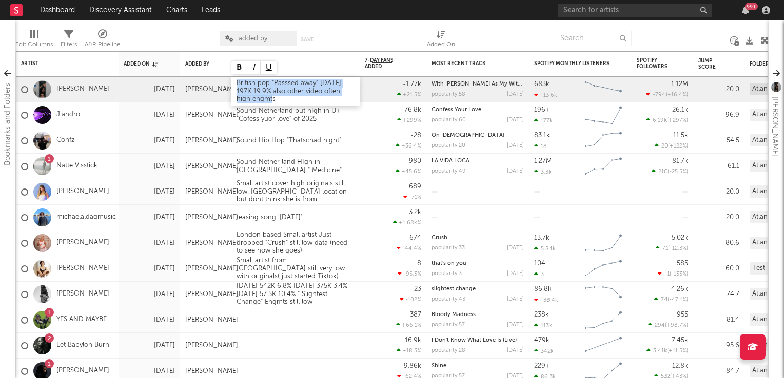
click at [256, 91] on div "British pop "Passsed away" [DATE] 197K 19.9% also other video often high engmts" at bounding box center [295, 91] width 128 height 29
click at [379, 165] on div "980 +45.6 %" at bounding box center [393, 166] width 56 height 25
